Goal: Task Accomplishment & Management: Use online tool/utility

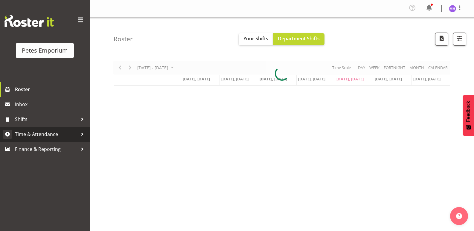
click at [38, 133] on span "Time & Attendance" at bounding box center [46, 134] width 63 height 9
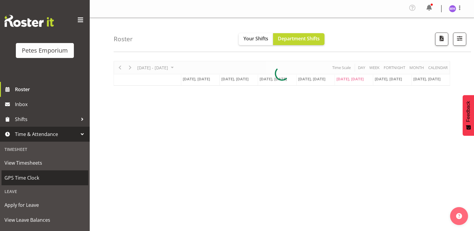
click at [42, 171] on link "GPS Time Clock" at bounding box center [44, 177] width 87 height 15
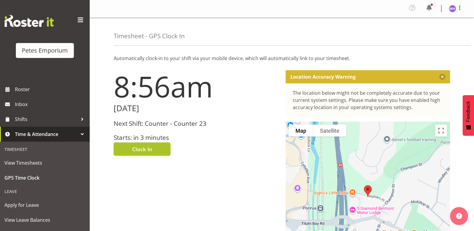
click at [152, 154] on button "Clock In" at bounding box center [142, 149] width 57 height 13
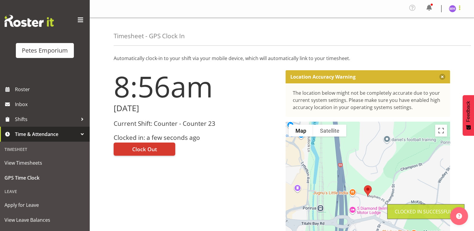
click at [456, 10] on span at bounding box center [459, 7] width 7 height 7
click at [434, 38] on link "Log Out" at bounding box center [433, 32] width 57 height 11
